Goal: Information Seeking & Learning: Learn about a topic

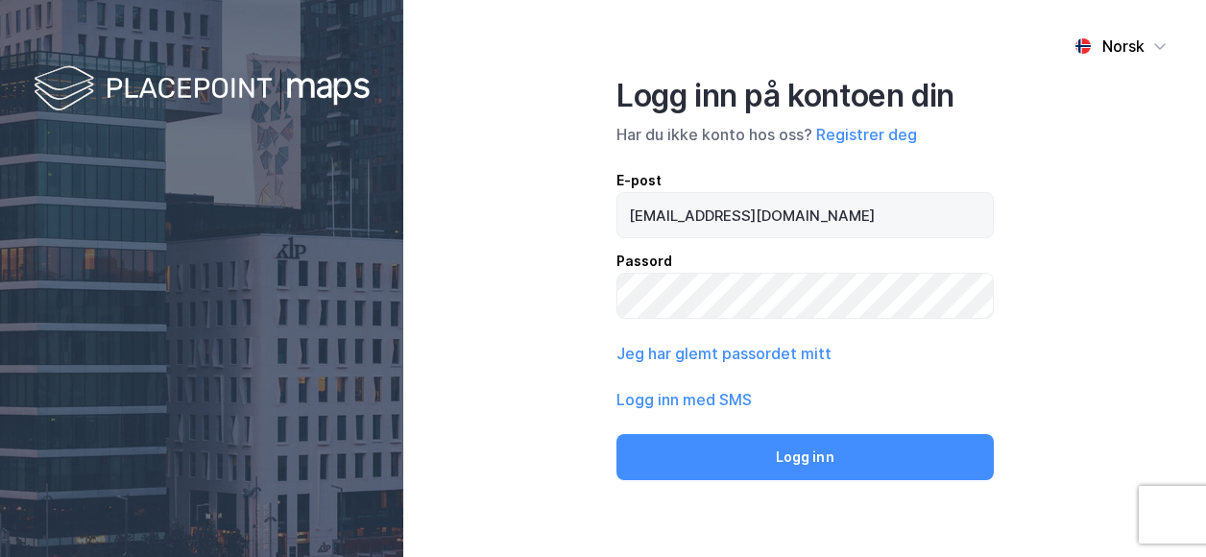
type input "[EMAIL_ADDRESS][DOMAIN_NAME]"
click at [616, 434] on button "Logg inn" at bounding box center [804, 457] width 376 height 46
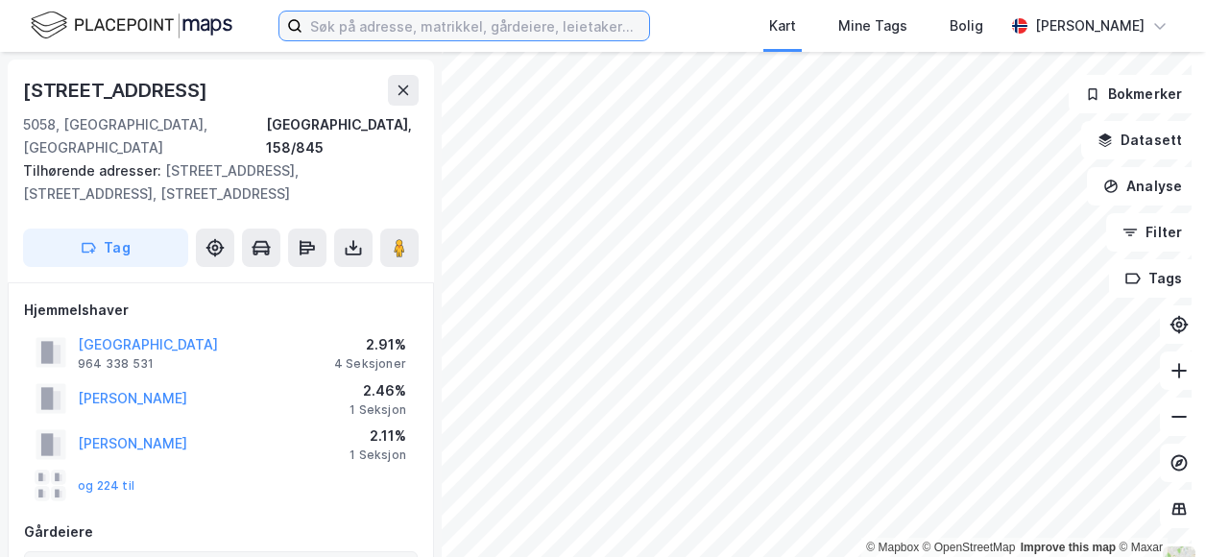
click at [405, 21] on input at bounding box center [475, 26] width 346 height 29
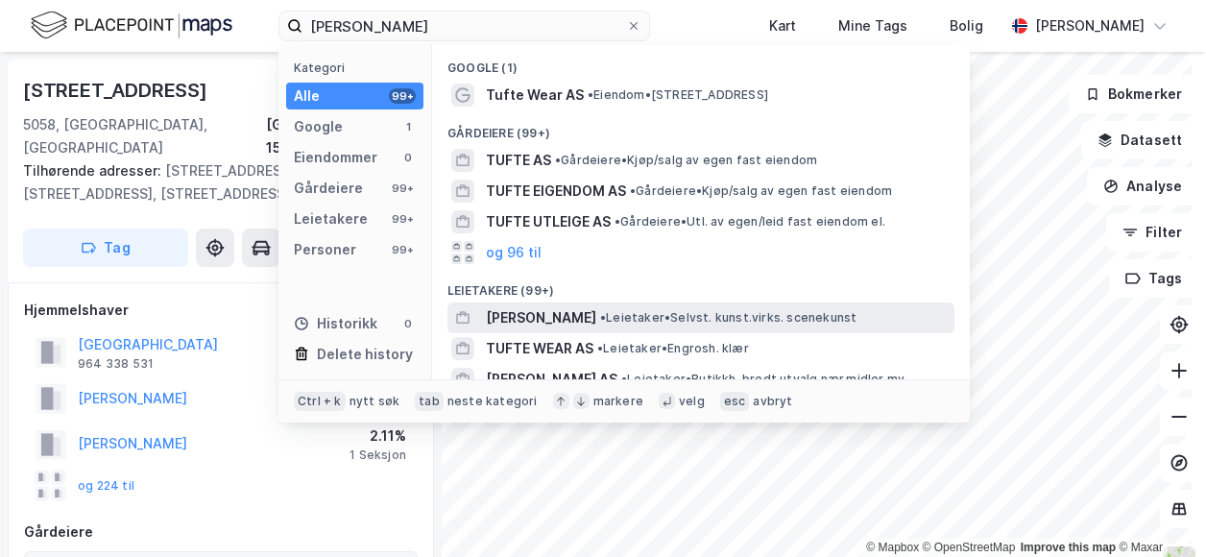
click at [582, 310] on span "[PERSON_NAME]" at bounding box center [541, 317] width 110 height 23
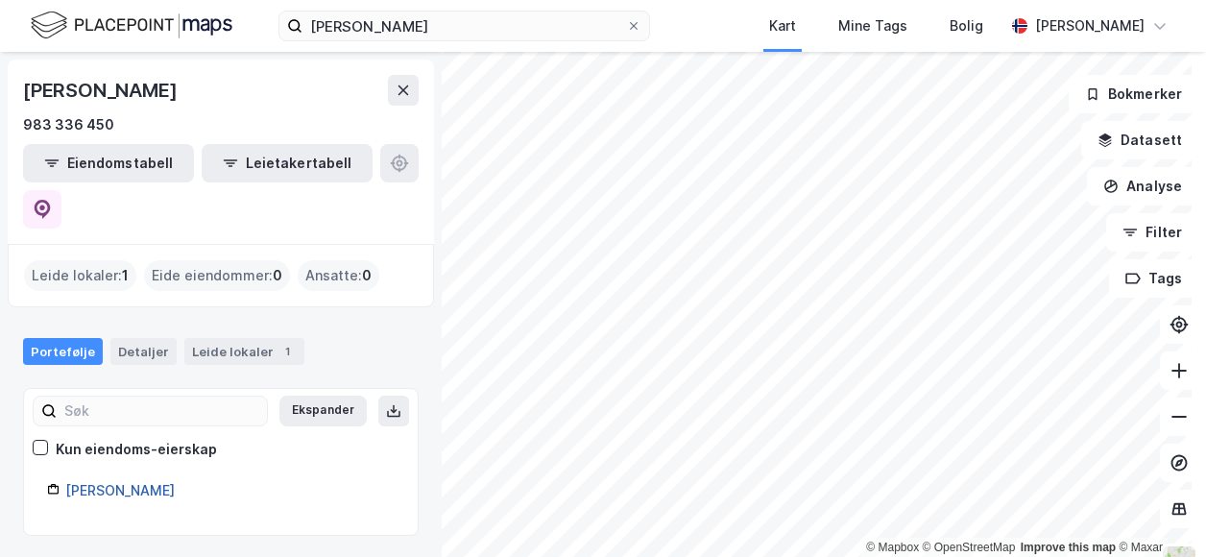
click at [165, 482] on link "[PERSON_NAME]" at bounding box center [119, 490] width 109 height 16
click at [138, 482] on link "[PERSON_NAME]" at bounding box center [119, 490] width 109 height 16
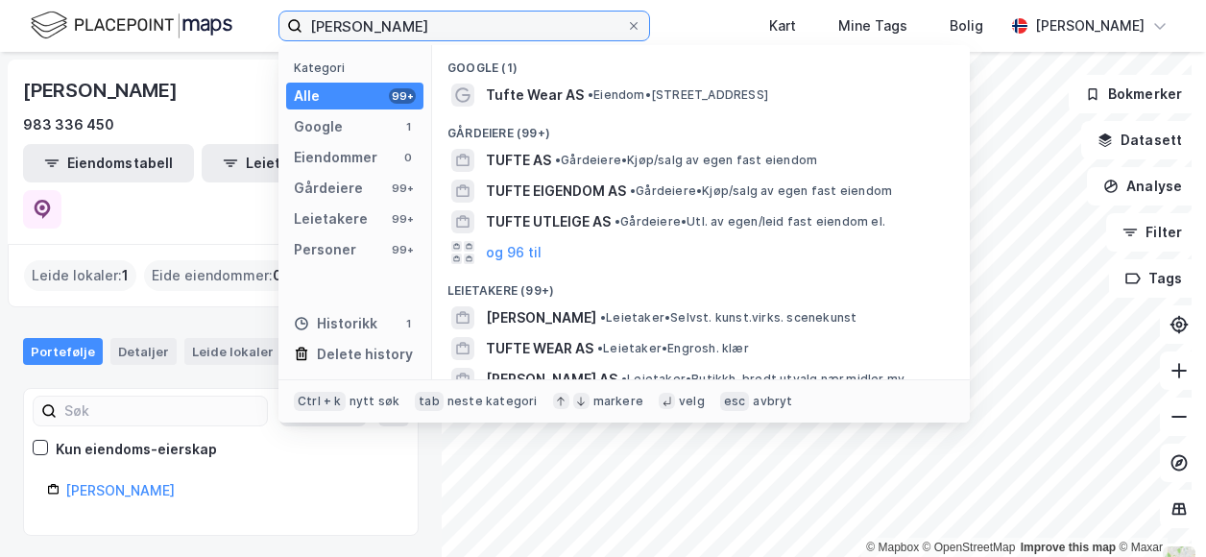
click at [412, 19] on input "[PERSON_NAME]" at bounding box center [463, 26] width 323 height 29
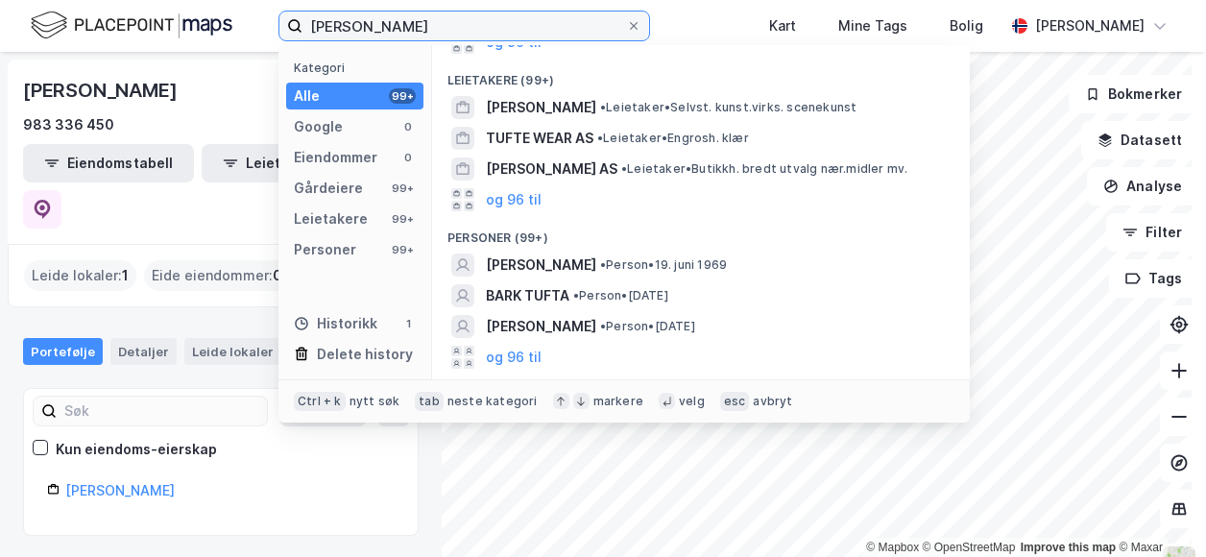
scroll to position [146, 0]
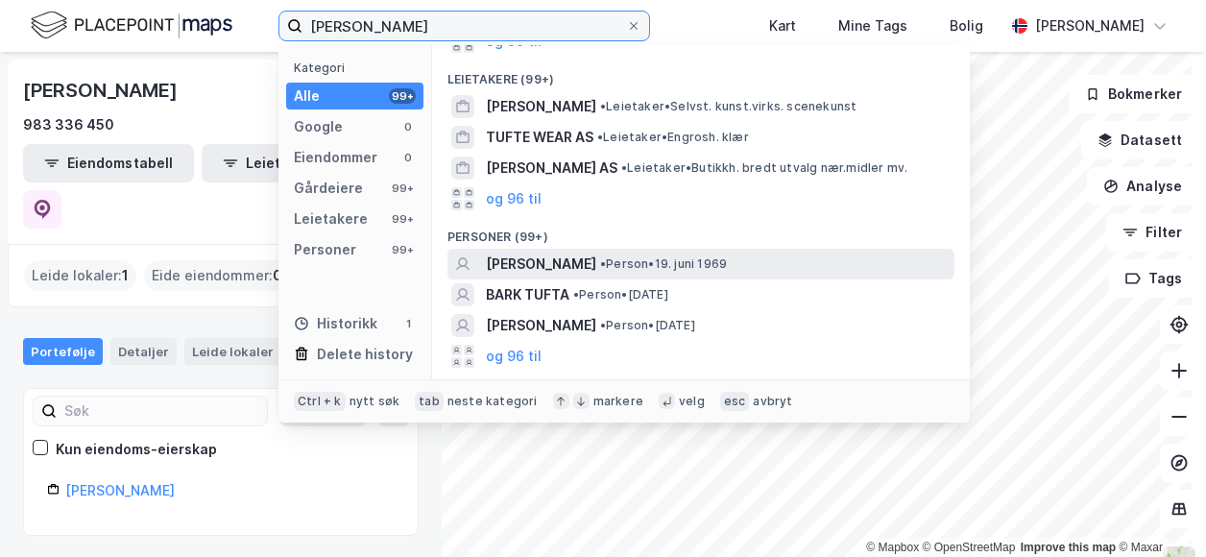
type input "[PERSON_NAME]"
click at [596, 266] on span "[PERSON_NAME]" at bounding box center [541, 263] width 110 height 23
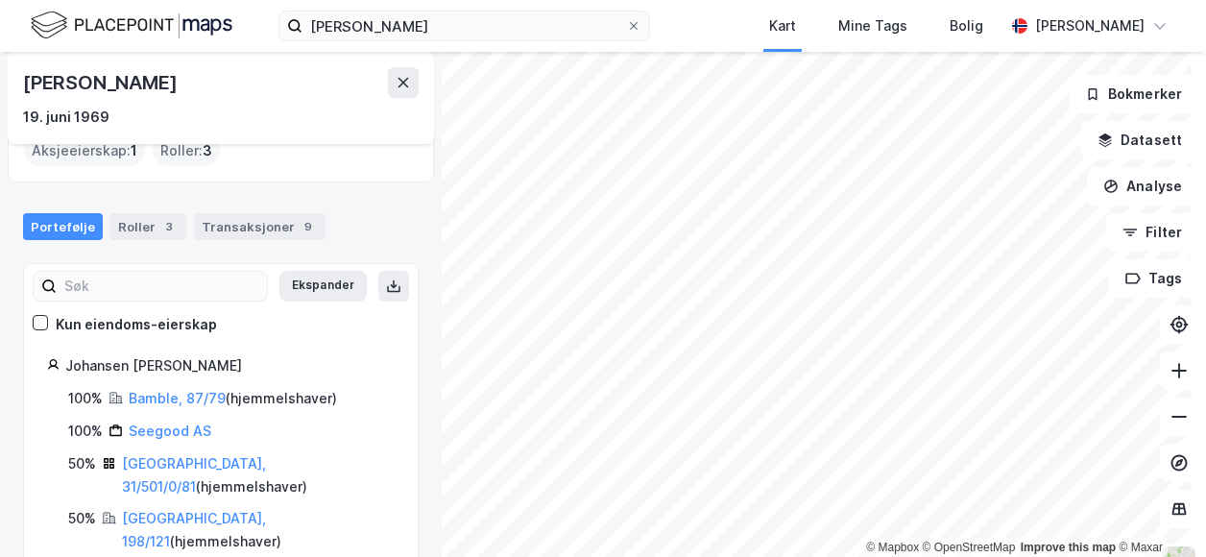
scroll to position [100, 0]
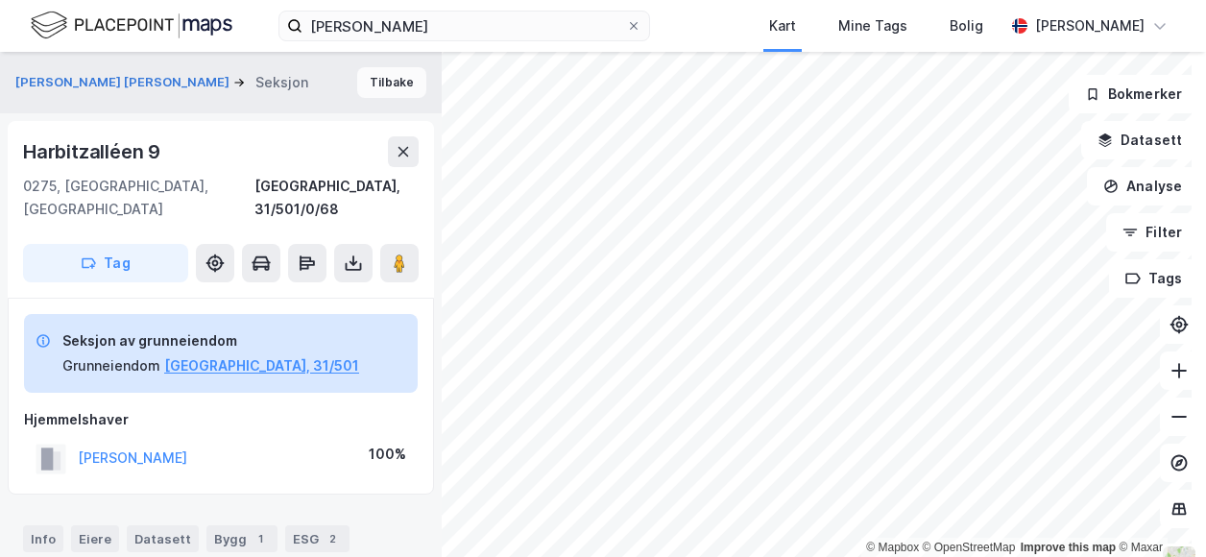
click at [397, 75] on button "Tilbake" at bounding box center [391, 82] width 69 height 31
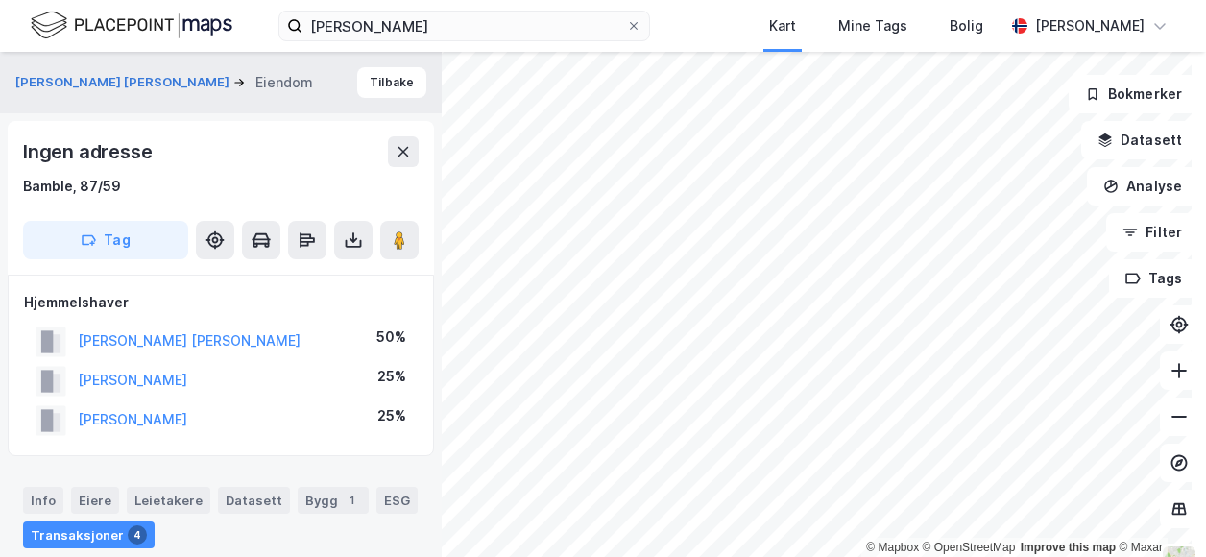
scroll to position [2, 0]
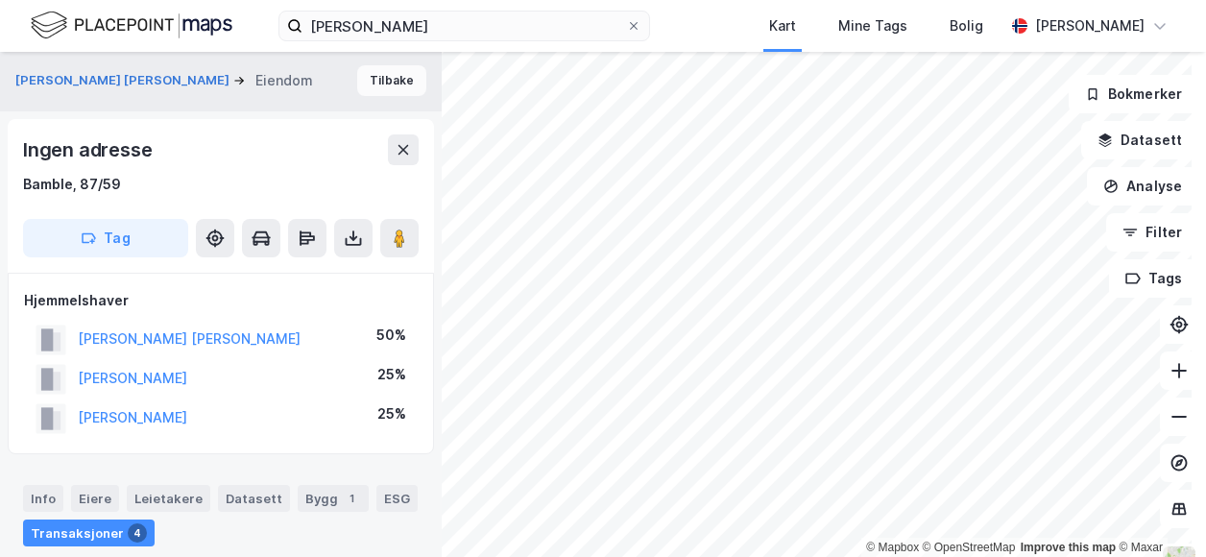
click at [381, 76] on button "Tilbake" at bounding box center [391, 80] width 69 height 31
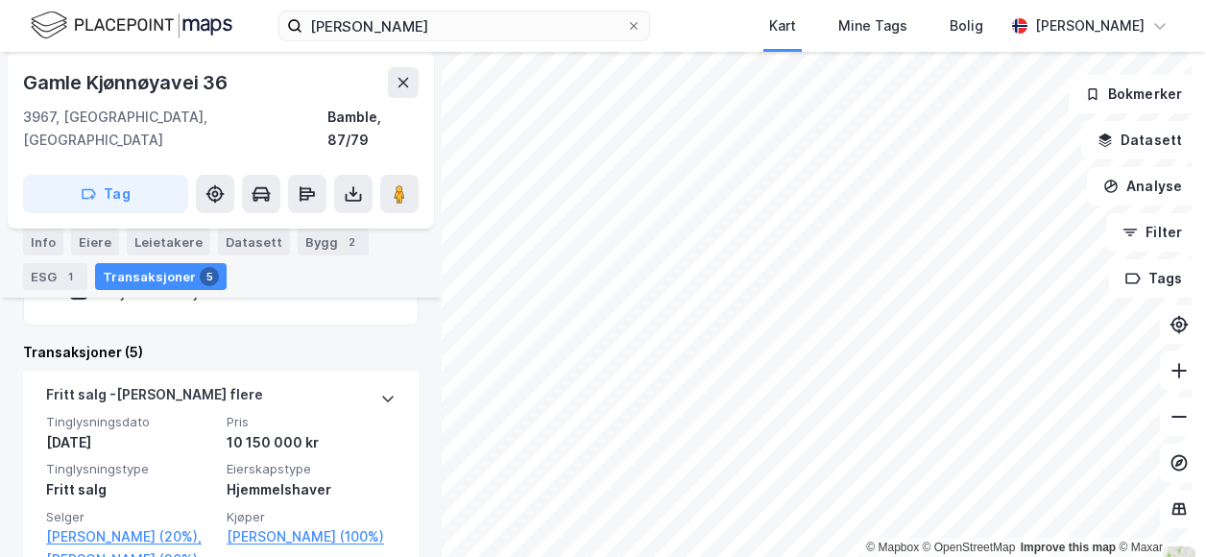
scroll to position [507, 0]
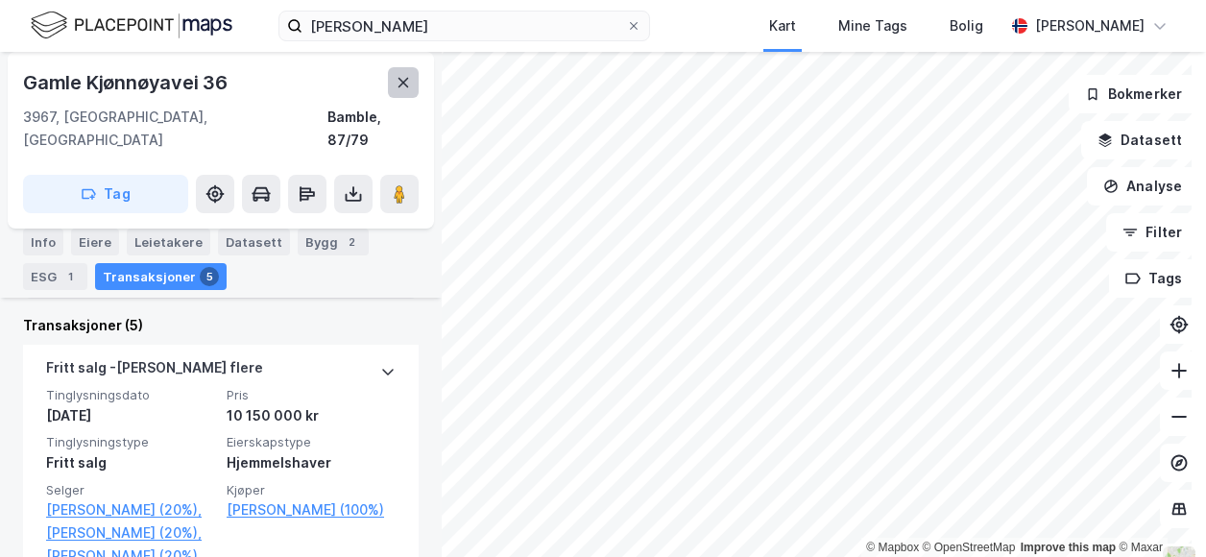
click at [399, 84] on icon at bounding box center [402, 82] width 15 height 15
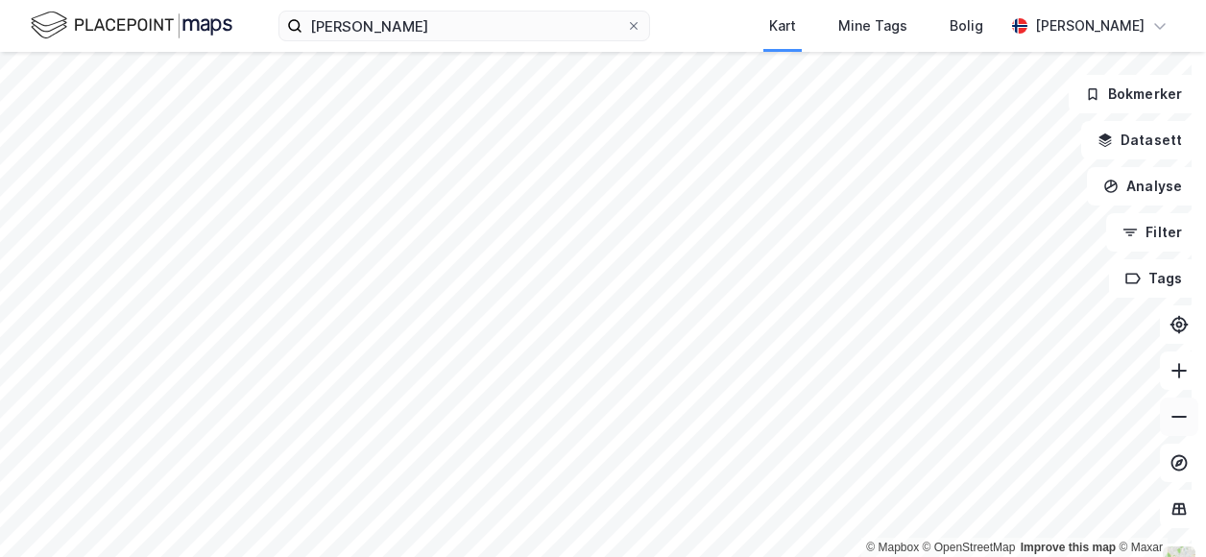
click at [1178, 431] on button at bounding box center [1178, 416] width 38 height 38
click at [1169, 419] on icon at bounding box center [1178, 416] width 19 height 19
